Goal: Task Accomplishment & Management: Manage account settings

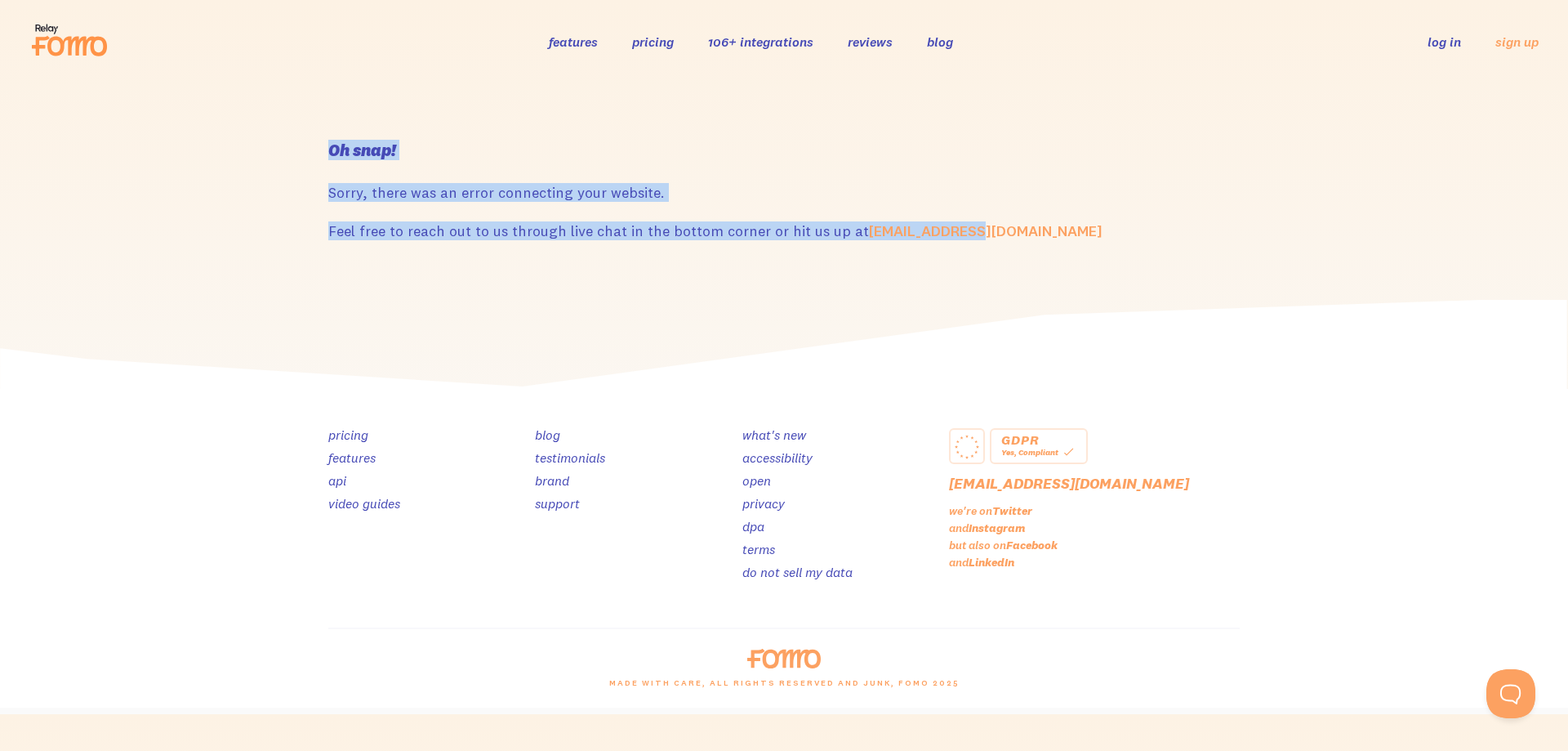
drag, startPoint x: 1007, startPoint y: 233, endPoint x: 309, endPoint y: 177, distance: 700.2
click at [312, 177] on section "Oh snap! Sorry, there was an error connecting your website. Feel free to reach …" at bounding box center [784, 191] width 1568 height 217
copy div "Oh snap! Sorry, there was an error connecting your website. Feel free to reach …"
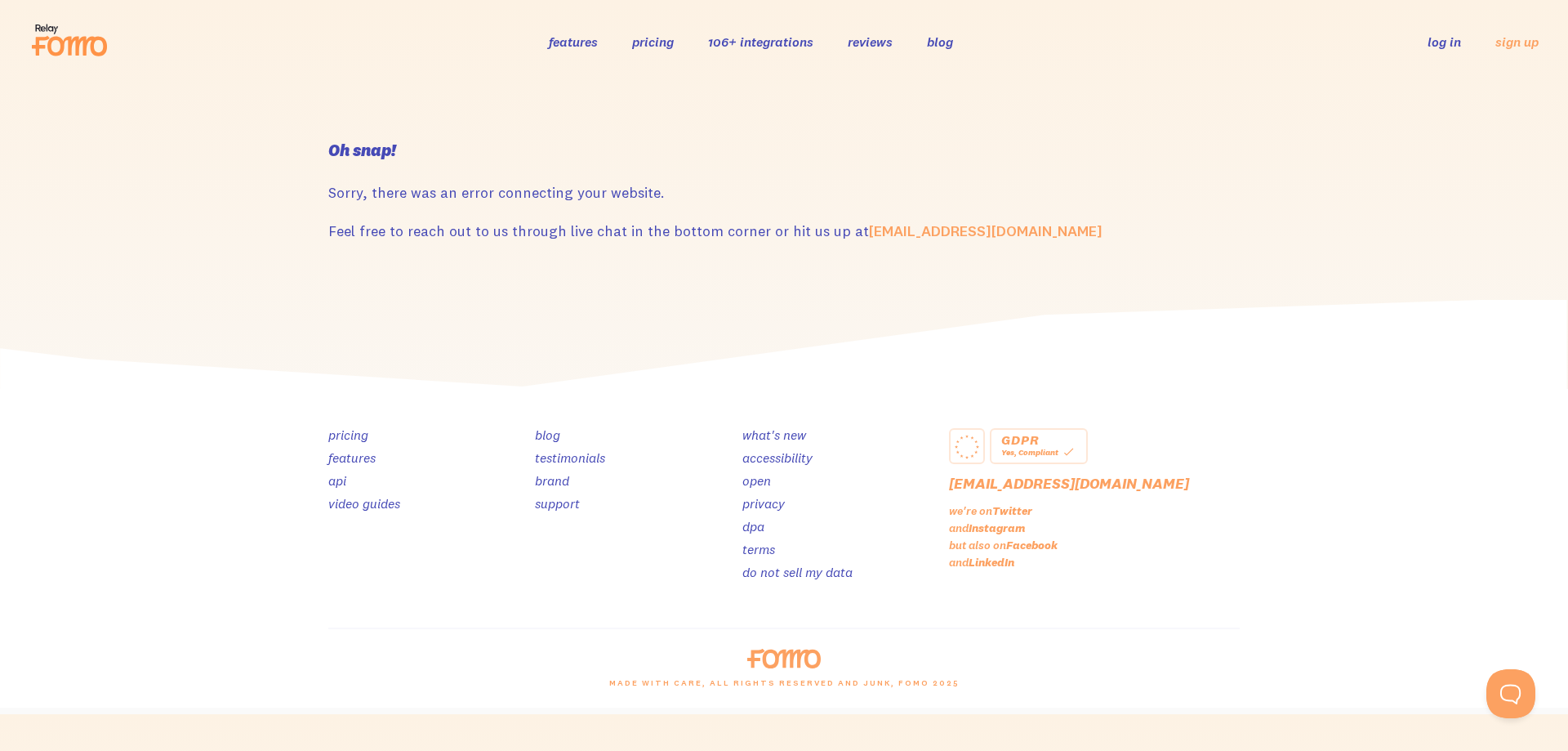
click at [983, 650] on div at bounding box center [784, 659] width 932 height 20
click at [1007, 600] on div "pricing features api video guides blog testimonials brand support what's new ac…" at bounding box center [784, 507] width 912 height 238
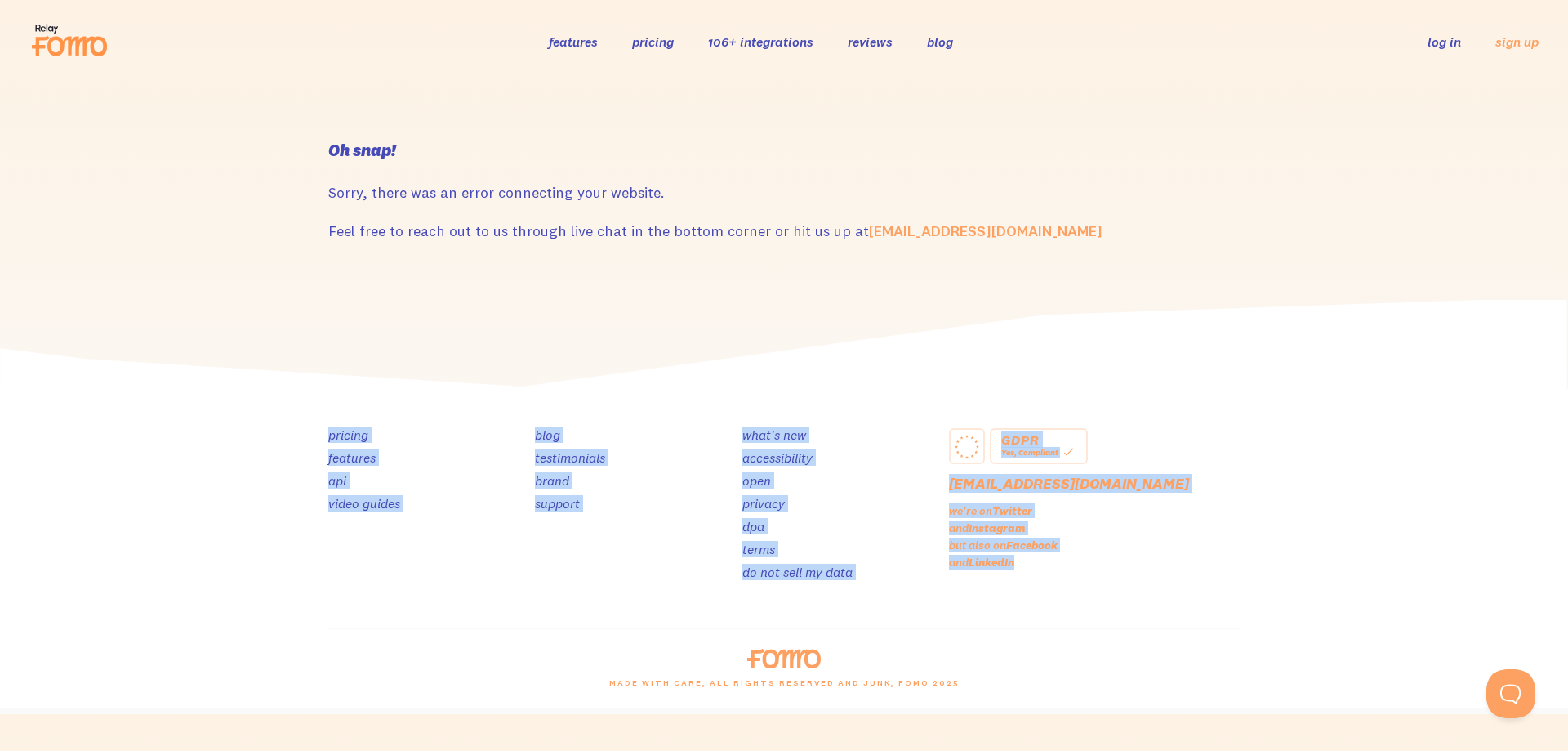
drag, startPoint x: 875, startPoint y: 560, endPoint x: 310, endPoint y: 410, distance: 584.6
click at [311, 415] on div "GDPR Yes, Compliant [EMAIL_ADDRESS][DOMAIN_NAME] we're on Twitter and Instagram…" at bounding box center [784, 548] width 1568 height 319
copy div "pricing features api video guides blog testimonials brand support what's new ac…"
click at [1218, 414] on div "pricing features api video guides blog testimonials brand support what's new ac…" at bounding box center [784, 507] width 912 height 238
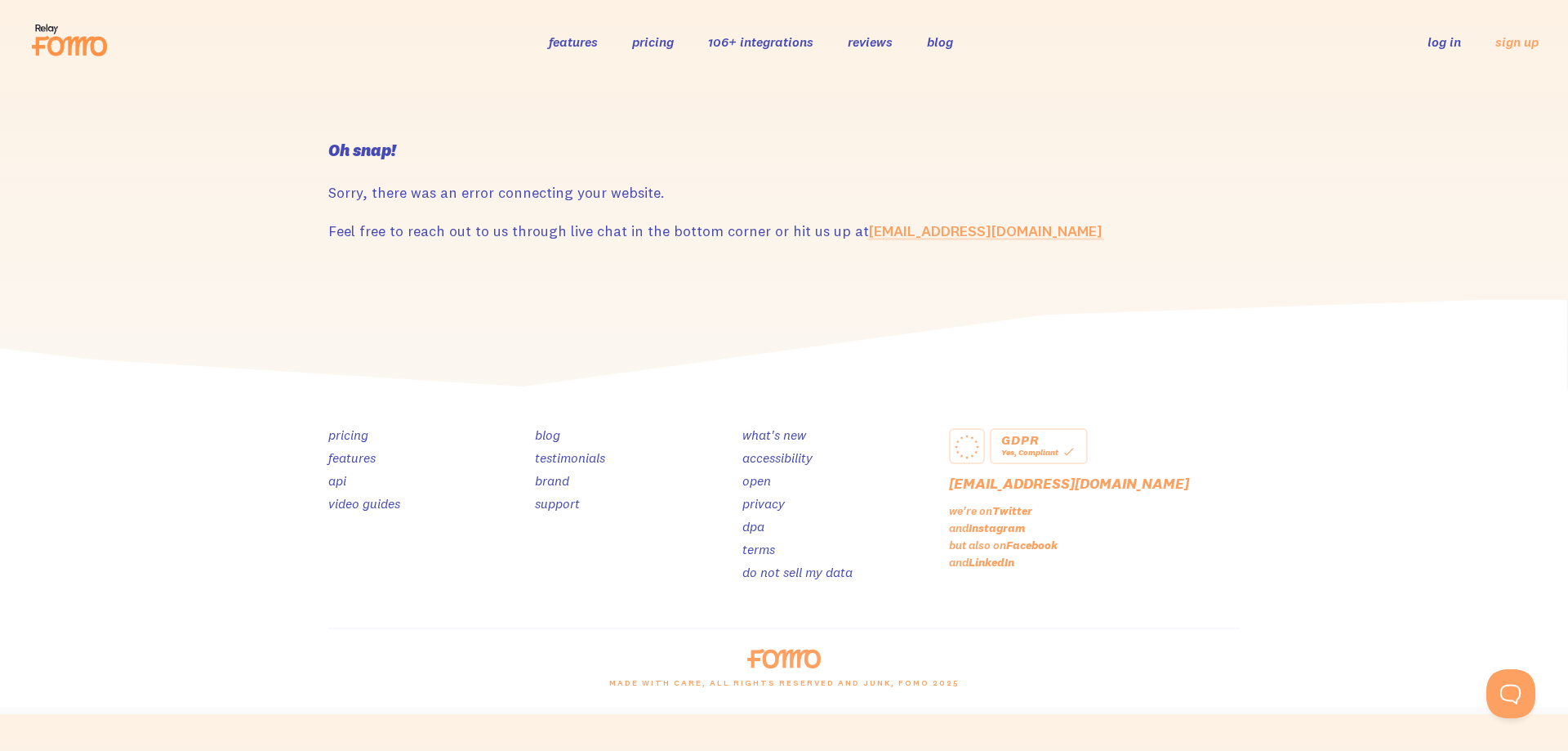
click at [885, 224] on link "[EMAIL_ADDRESS][DOMAIN_NAME]" at bounding box center [986, 231] width 234 height 19
click at [1332, 274] on section "Oh snap! Sorry, there was an error connecting your website. Feel free to reach …" at bounding box center [784, 191] width 1568 height 217
click at [1441, 43] on link "log in" at bounding box center [1444, 42] width 33 height 16
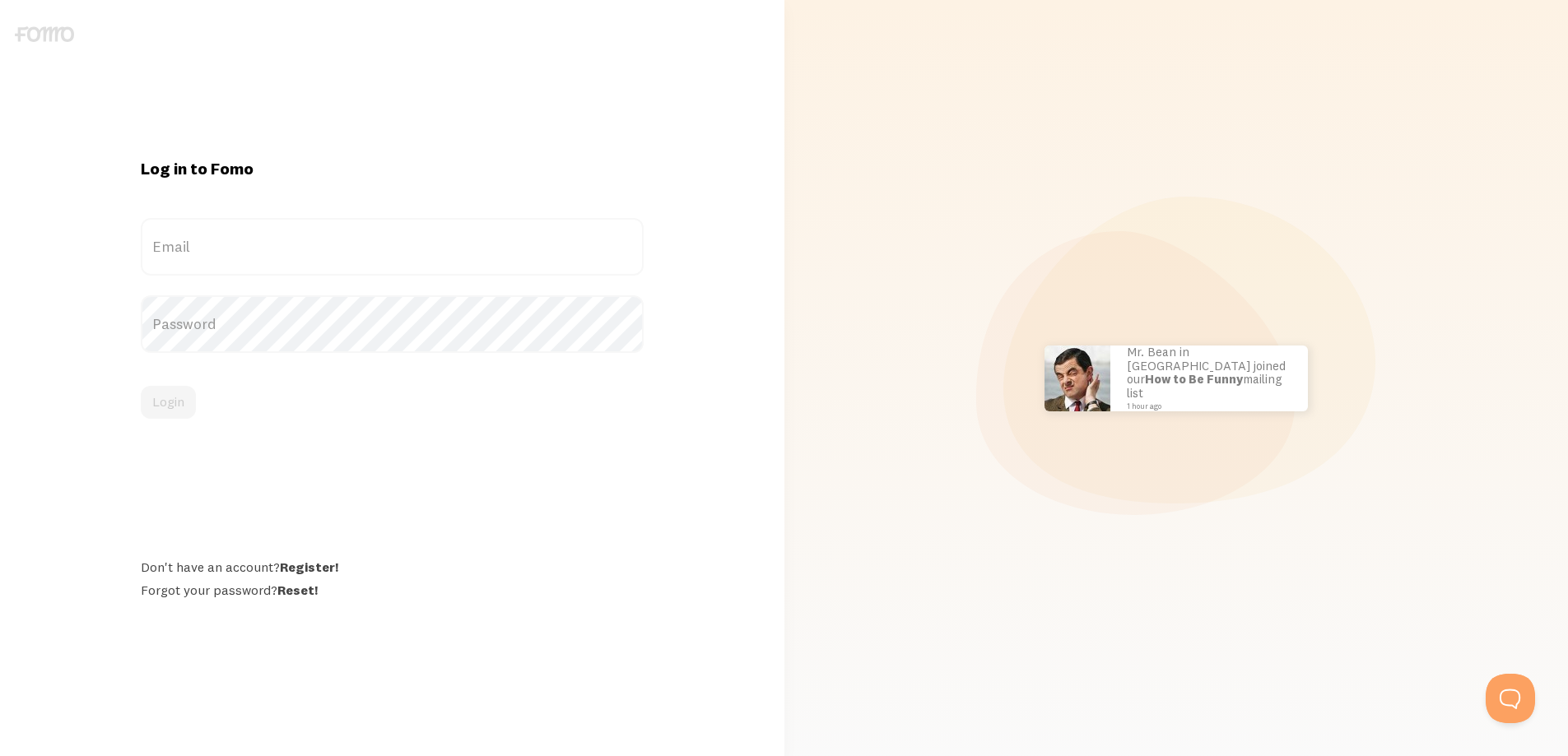
click at [1187, 407] on div "40 marketers joined Fomo in the last 24 hours" at bounding box center [1132, 378] width 198 height 66
click at [358, 571] on div "Don't have an account? Register!" at bounding box center [391, 567] width 503 height 16
click at [404, 554] on div "Log in to Fomo Email Password Login Don't have an account? Register! Forgot you…" at bounding box center [391, 378] width 523 height 441
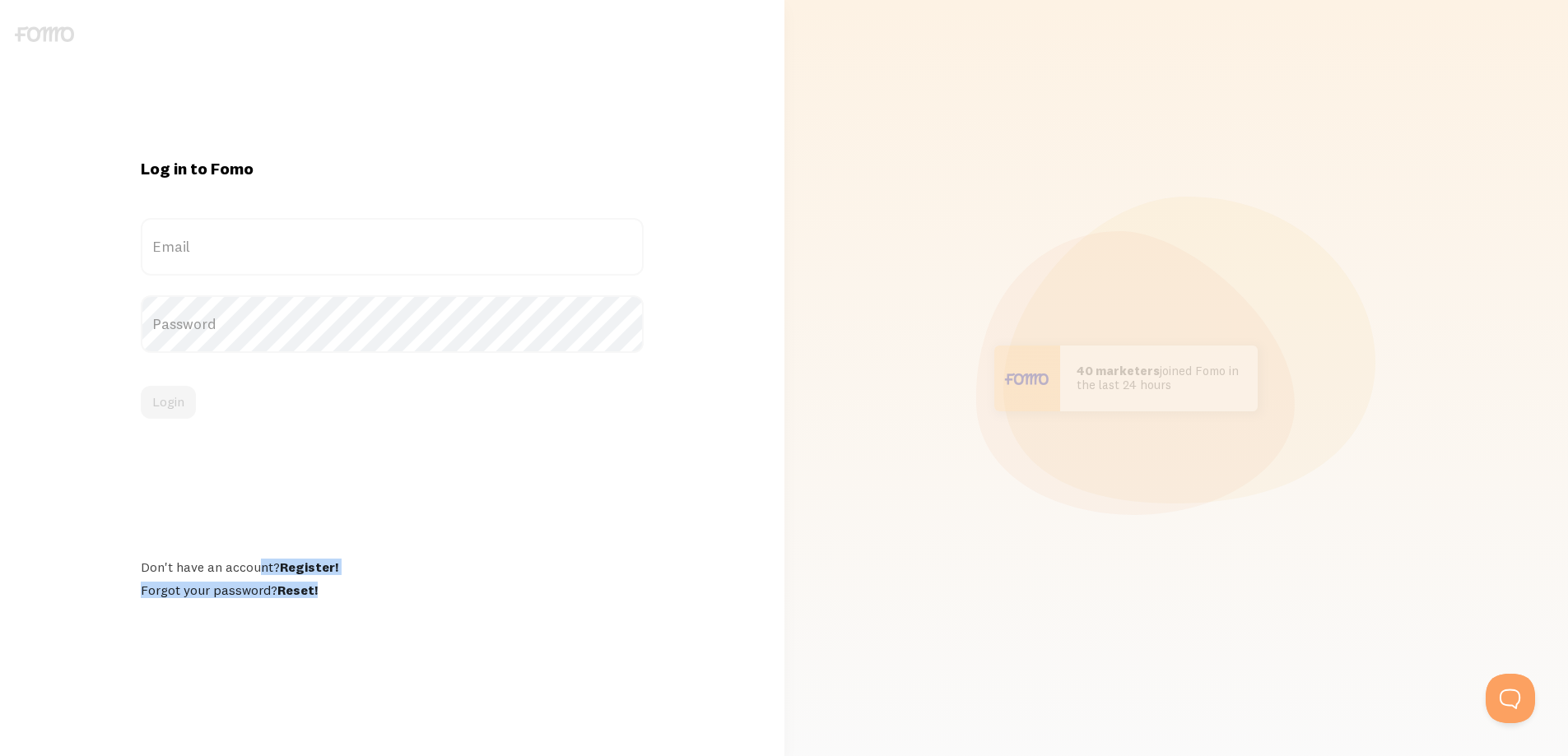
drag, startPoint x: 376, startPoint y: 596, endPoint x: 82, endPoint y: 545, distance: 298.4
click at [82, 545] on div "Log in to Fomo Email Password Login Don't have an account? Register! Forgot you…" at bounding box center [392, 378] width 784 height 441
copy div "Don't have an account? Register! Forgot your password? Reset!"
